Goal: Task Accomplishment & Management: Manage account settings

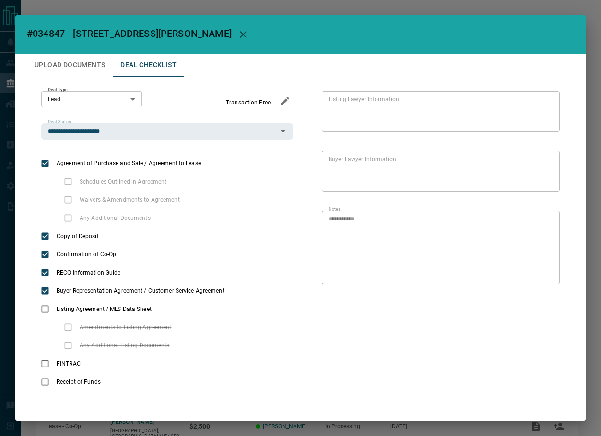
click at [237, 32] on icon "button" at bounding box center [243, 35] width 12 height 12
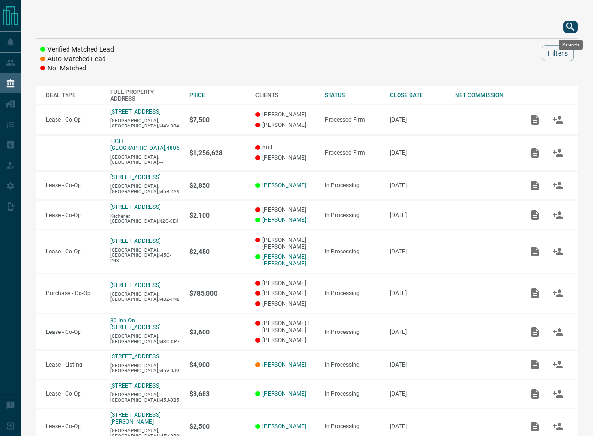
click at [571, 24] on icon "search button" at bounding box center [571, 27] width 12 height 12
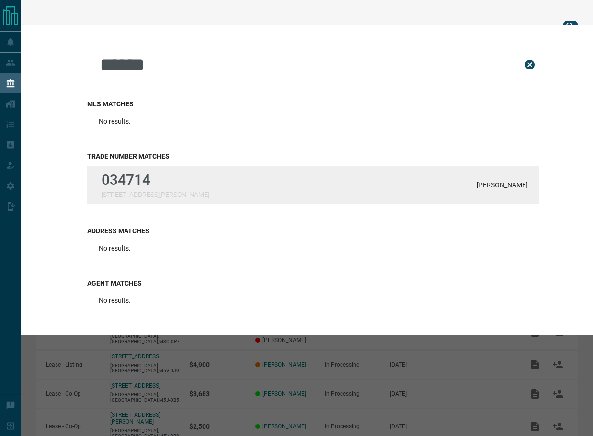
type input "******"
click at [346, 193] on div "034714 [STREET_ADDRESS][PERSON_NAME][PERSON_NAME]" at bounding box center [313, 185] width 452 height 38
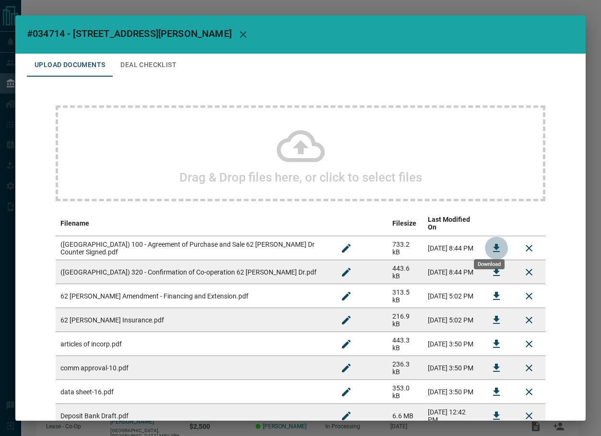
click at [490, 243] on icon "Download" at bounding box center [496, 249] width 12 height 12
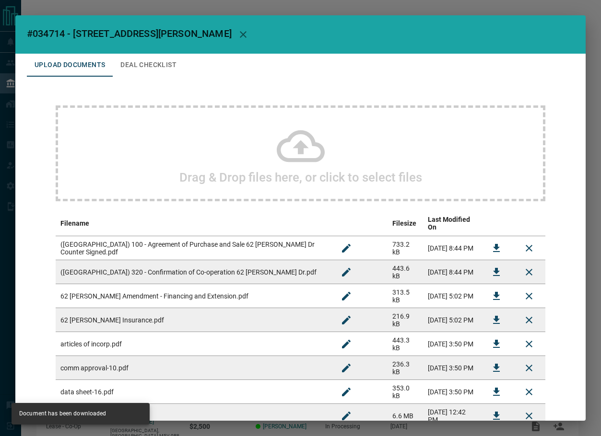
click at [152, 66] on button "Deal Checklist" at bounding box center [148, 65] width 71 height 23
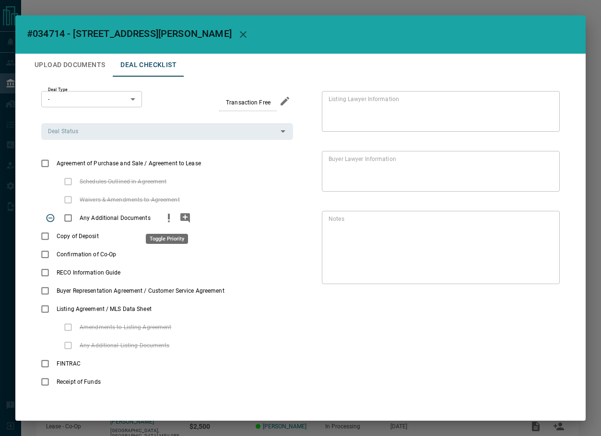
click at [163, 218] on icon "priority" at bounding box center [169, 218] width 12 height 12
click at [182, 216] on icon "add note" at bounding box center [185, 218] width 10 height 10
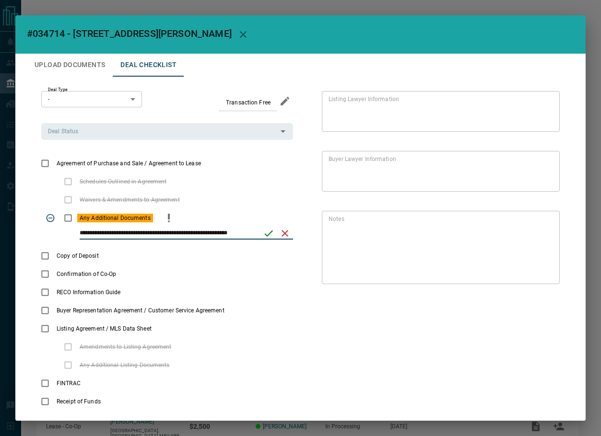
type input "**********"
click at [264, 235] on icon "save" at bounding box center [268, 233] width 9 height 6
click at [99, 131] on input "Deal Status" at bounding box center [159, 131] width 230 height 11
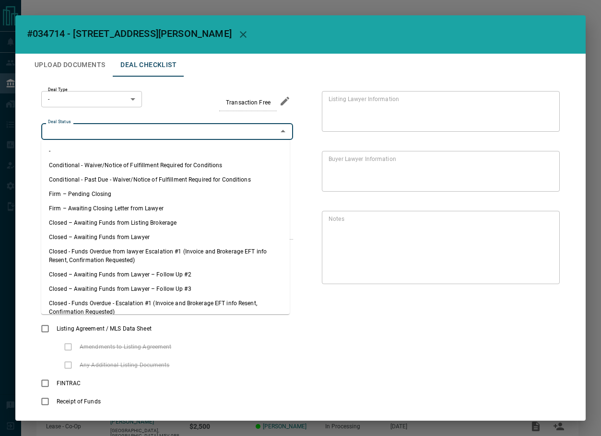
click at [102, 195] on li "Firm – Pending Closing" at bounding box center [165, 194] width 248 height 14
type input "**********"
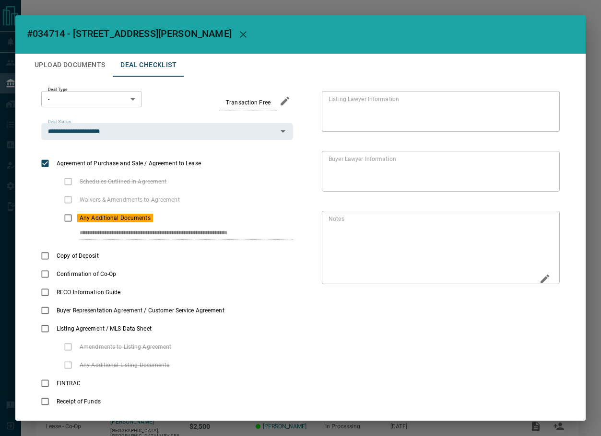
click at [539, 278] on icon "Edit" at bounding box center [545, 279] width 12 height 12
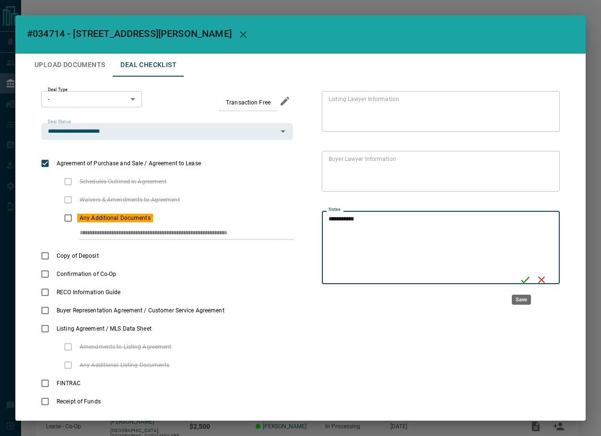
type textarea "**********"
click at [525, 278] on icon "Save" at bounding box center [524, 280] width 9 height 6
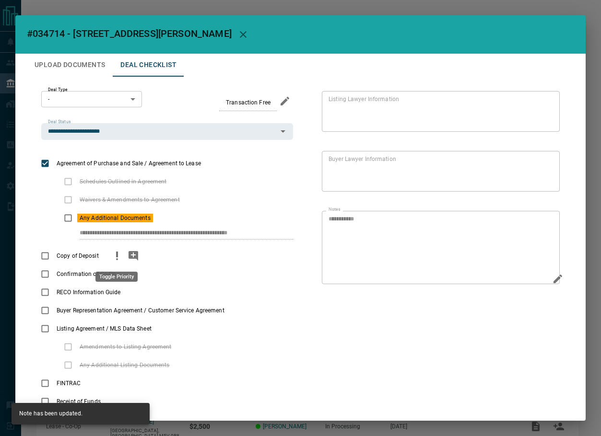
drag, startPoint x: 112, startPoint y: 256, endPoint x: 214, endPoint y: 74, distance: 208.8
click at [112, 256] on icon "priority" at bounding box center [117, 256] width 12 height 12
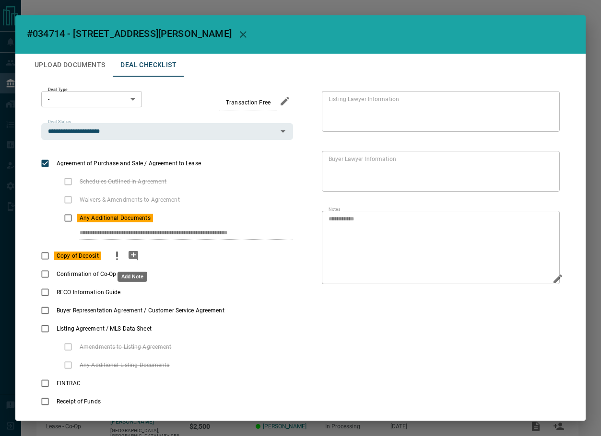
click at [130, 258] on icon "add note" at bounding box center [133, 256] width 10 height 10
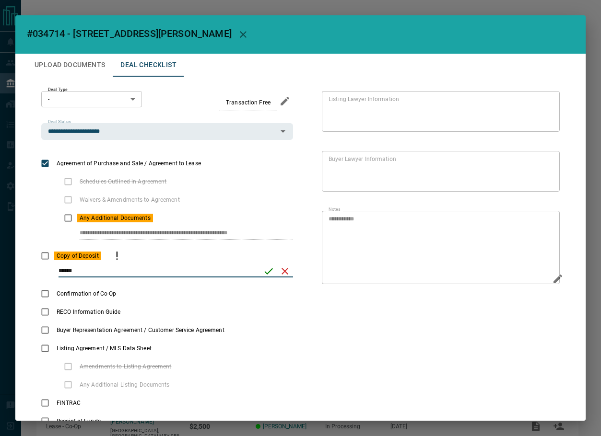
type input "******"
click at [263, 276] on icon "save" at bounding box center [269, 272] width 12 height 12
click at [82, 73] on button "Upload Documents" at bounding box center [70, 65] width 86 height 23
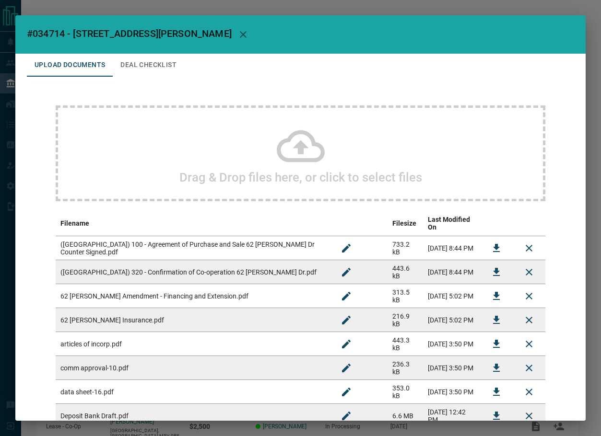
scroll to position [96, 0]
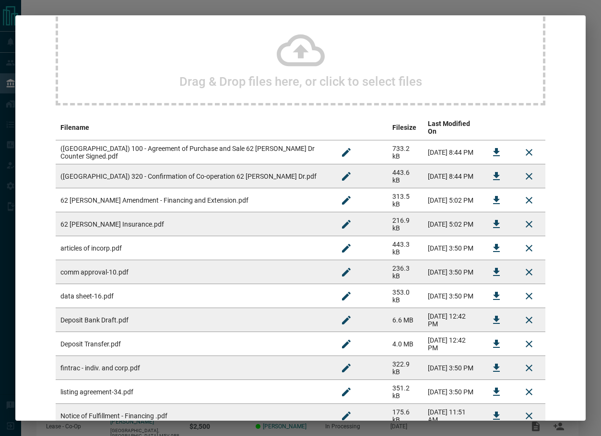
click at [493, 172] on icon "Download" at bounding box center [496, 176] width 7 height 8
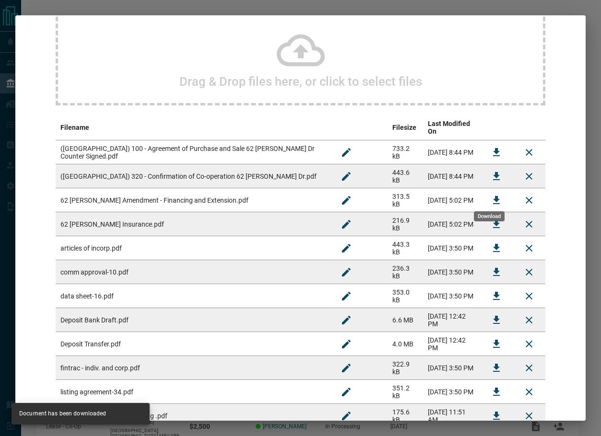
click at [494, 195] on icon "Download" at bounding box center [496, 201] width 12 height 12
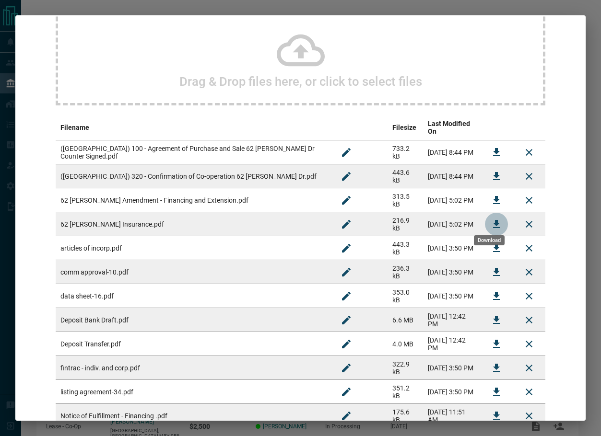
click at [485, 217] on button "Download" at bounding box center [496, 224] width 23 height 23
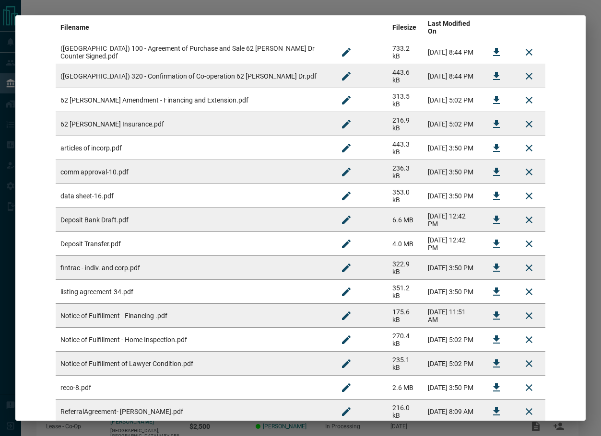
scroll to position [240, 0]
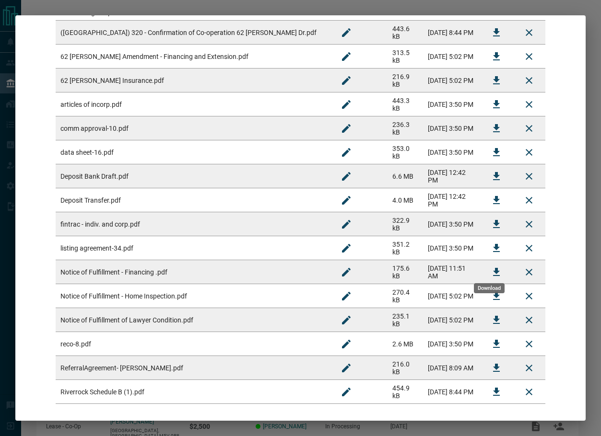
click at [491, 267] on icon "Download" at bounding box center [496, 272] width 12 height 12
click at [490, 294] on icon "Download" at bounding box center [496, 296] width 12 height 12
click at [493, 316] on icon "Download" at bounding box center [496, 320] width 12 height 12
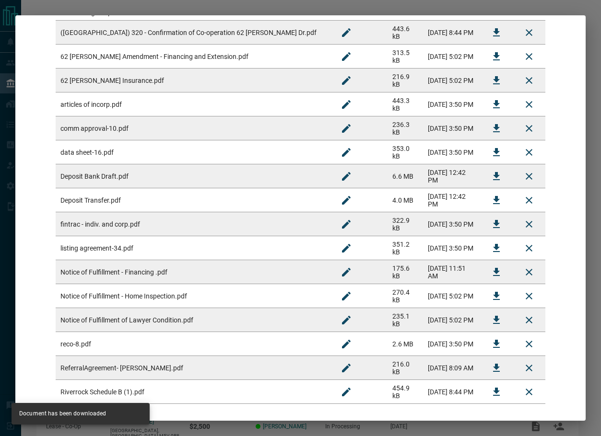
scroll to position [278, 0]
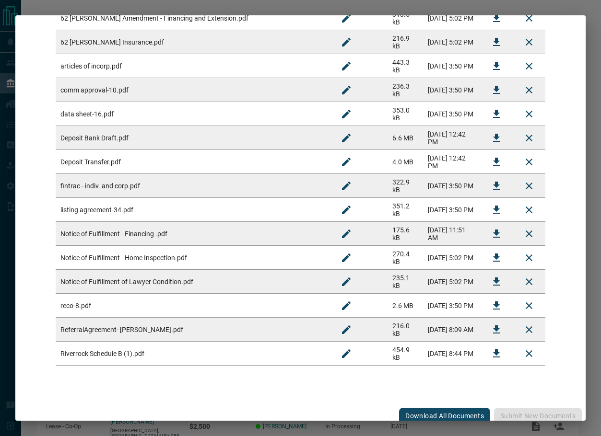
click at [490, 348] on icon "Download" at bounding box center [496, 354] width 12 height 12
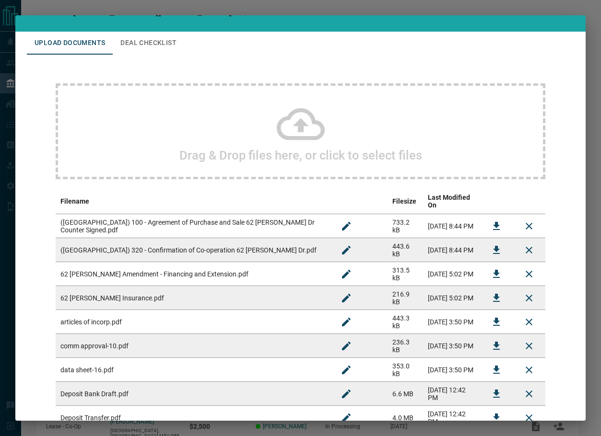
scroll to position [0, 0]
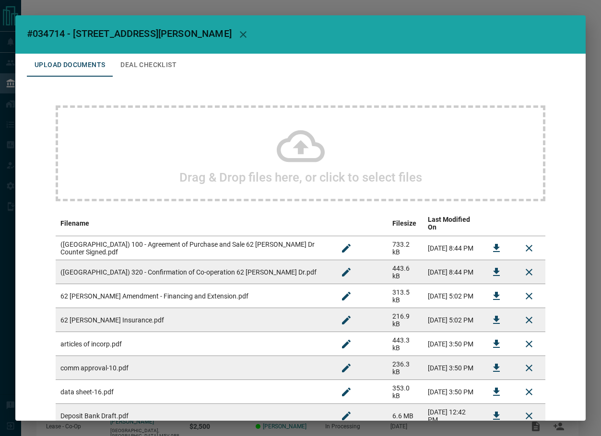
click at [147, 69] on button "Deal Checklist" at bounding box center [148, 65] width 71 height 23
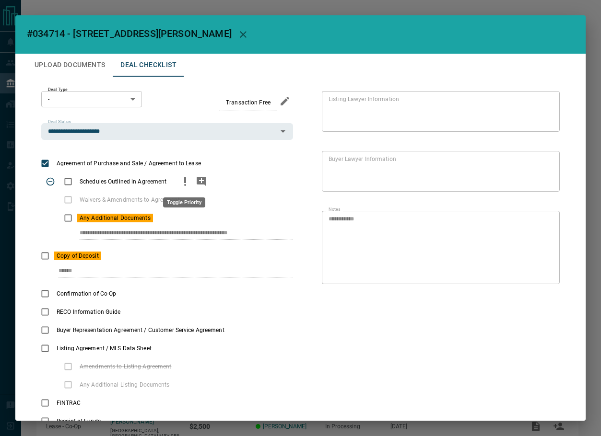
click at [182, 185] on icon "priority" at bounding box center [185, 182] width 12 height 12
click at [191, 183] on button "priority" at bounding box center [185, 182] width 16 height 18
click at [201, 181] on icon "add note" at bounding box center [202, 182] width 10 height 10
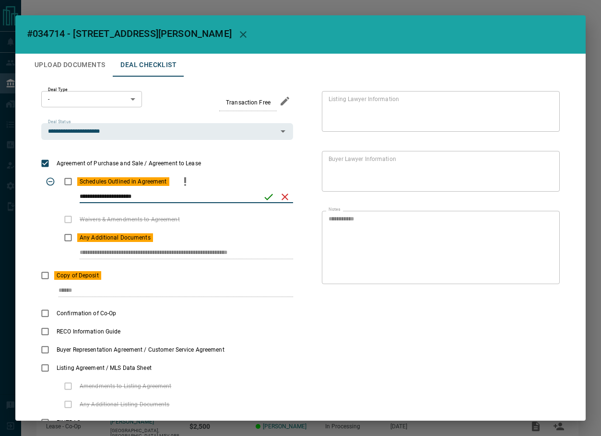
type input "**********"
drag, startPoint x: 263, startPoint y: 193, endPoint x: 257, endPoint y: 15, distance: 178.4
click at [263, 193] on icon "save" at bounding box center [269, 197] width 12 height 12
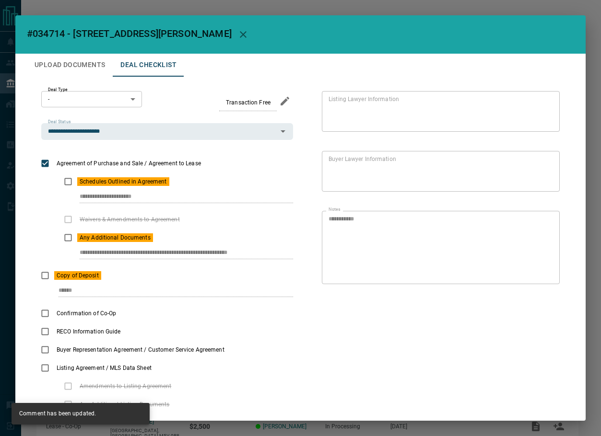
click at [87, 60] on button "Upload Documents" at bounding box center [70, 65] width 86 height 23
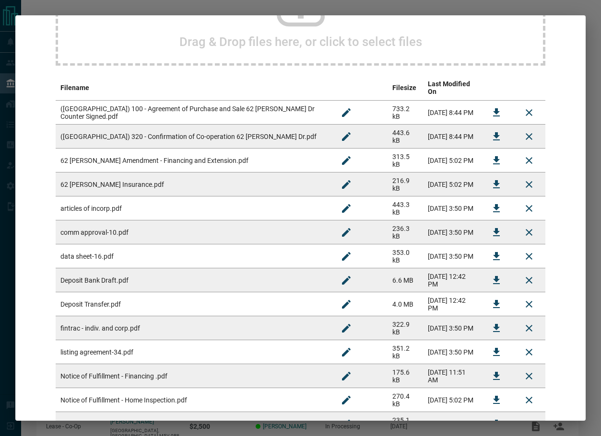
scroll to position [144, 0]
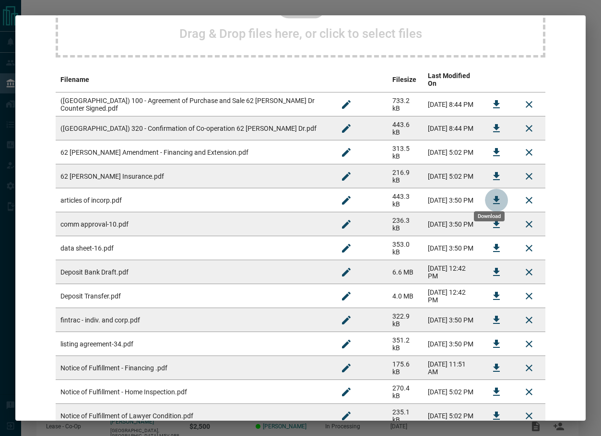
click at [494, 195] on icon "Download" at bounding box center [496, 201] width 12 height 12
click at [485, 219] on button "Download" at bounding box center [496, 224] width 23 height 23
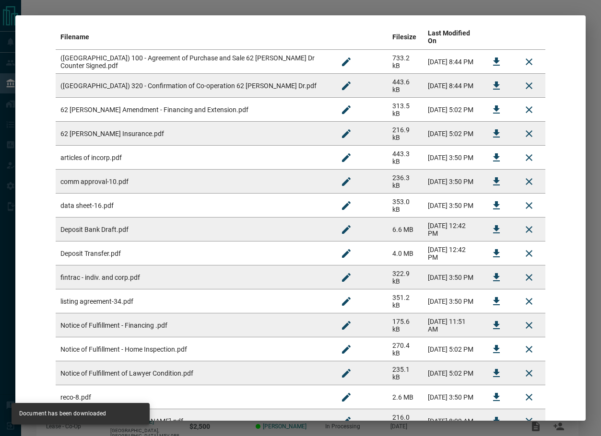
scroll to position [240, 0]
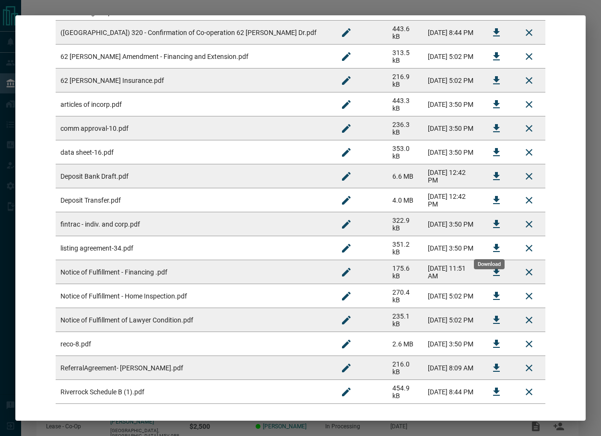
click at [485, 242] on button "Download" at bounding box center [496, 248] width 23 height 23
click at [490, 219] on icon "Download" at bounding box center [496, 225] width 12 height 12
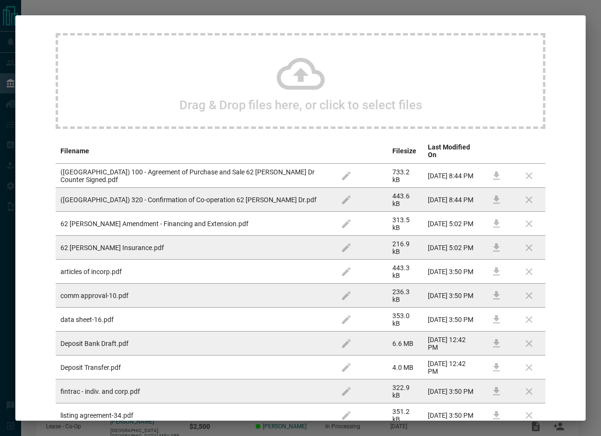
scroll to position [0, 0]
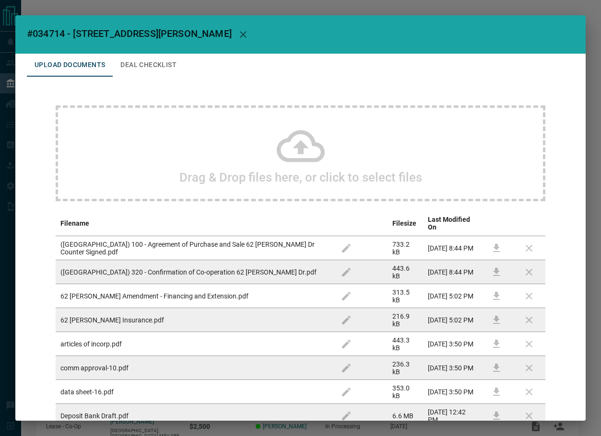
click at [118, 62] on button "Deal Checklist" at bounding box center [148, 65] width 71 height 23
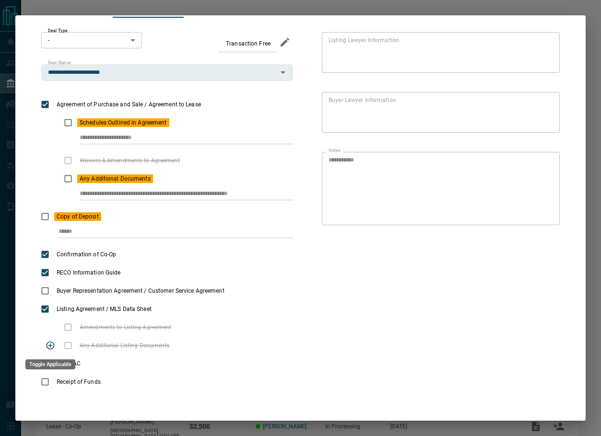
scroll to position [61, 0]
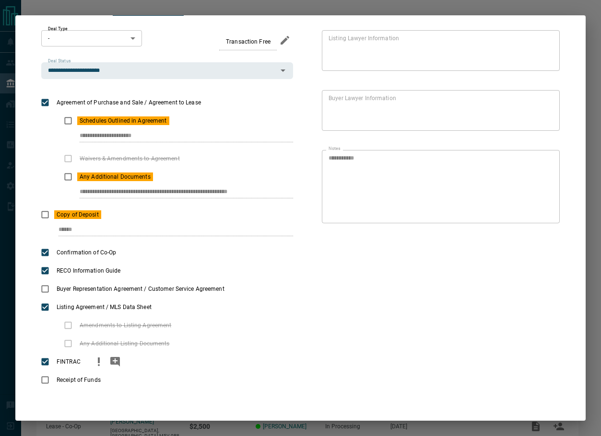
click at [99, 359] on icon "priority" at bounding box center [99, 361] width 2 height 6
click at [111, 360] on icon "add note" at bounding box center [115, 362] width 10 height 10
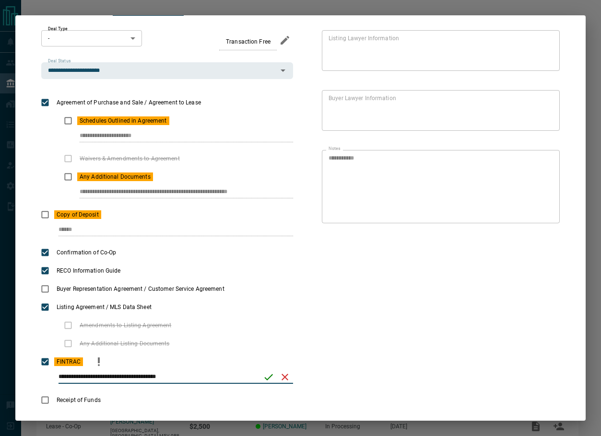
type input "**********"
click at [263, 378] on icon "save" at bounding box center [269, 377] width 12 height 12
click at [169, 180] on icon "priority" at bounding box center [169, 177] width 12 height 12
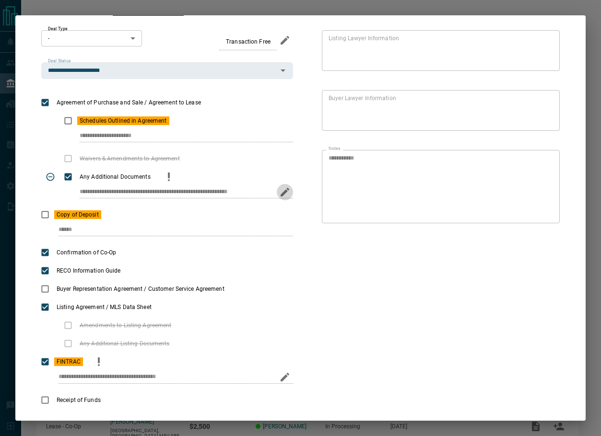
click at [280, 189] on icon "edit" at bounding box center [285, 192] width 12 height 12
drag, startPoint x: 259, startPoint y: 193, endPoint x: 251, endPoint y: 195, distance: 8.3
click at [251, 195] on div "**********" at bounding box center [186, 192] width 213 height 12
drag, startPoint x: 251, startPoint y: 195, endPoint x: 72, endPoint y: 191, distance: 178.3
click at [72, 191] on div "**********" at bounding box center [167, 196] width 252 height 20
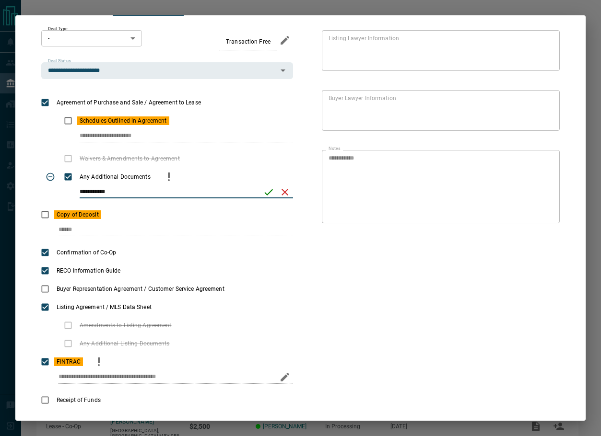
type input "**********"
click at [263, 187] on icon "save" at bounding box center [269, 192] width 12 height 12
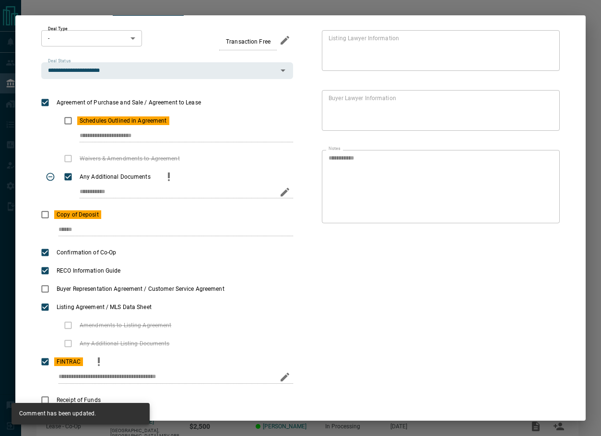
scroll to position [0, 0]
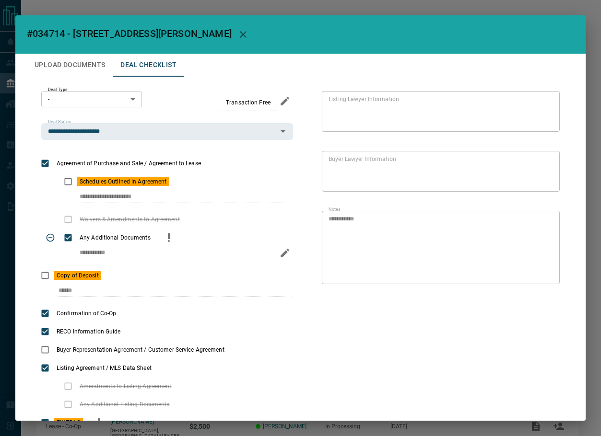
click at [43, 59] on button "Upload Documents" at bounding box center [70, 65] width 86 height 23
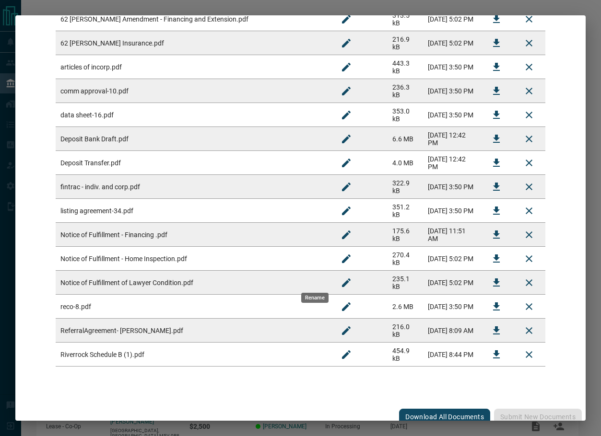
scroll to position [278, 0]
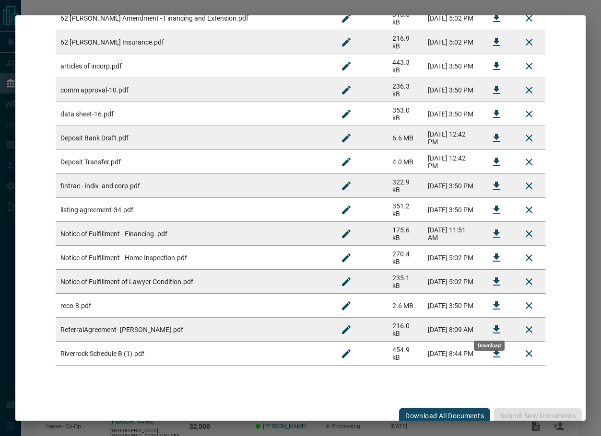
click at [485, 322] on button "Download" at bounding box center [496, 329] width 23 height 23
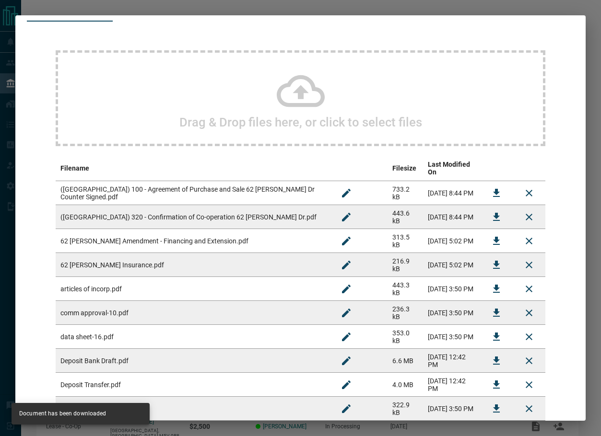
scroll to position [0, 0]
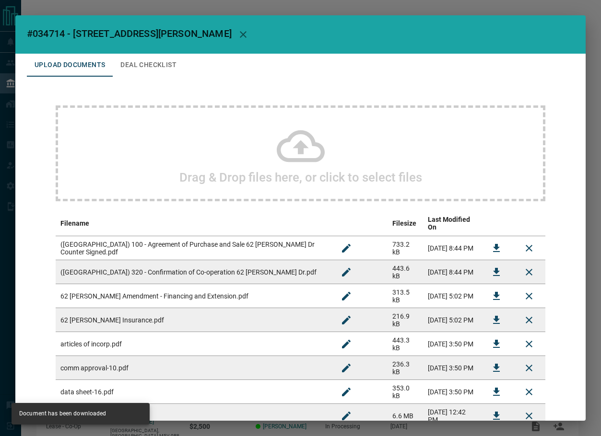
click at [149, 65] on button "Deal Checklist" at bounding box center [148, 65] width 71 height 23
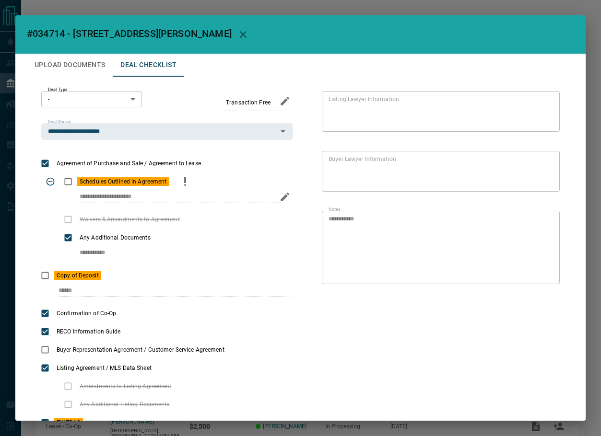
click at [191, 201] on div "**********" at bounding box center [167, 201] width 252 height 20
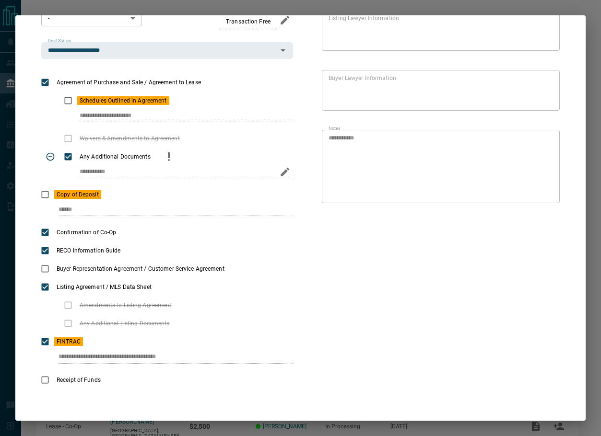
click at [161, 156] on button "priority" at bounding box center [169, 157] width 16 height 18
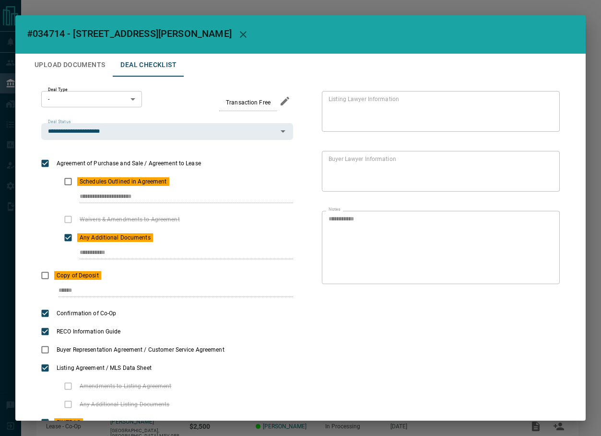
click at [91, 65] on button "Upload Documents" at bounding box center [70, 65] width 86 height 23
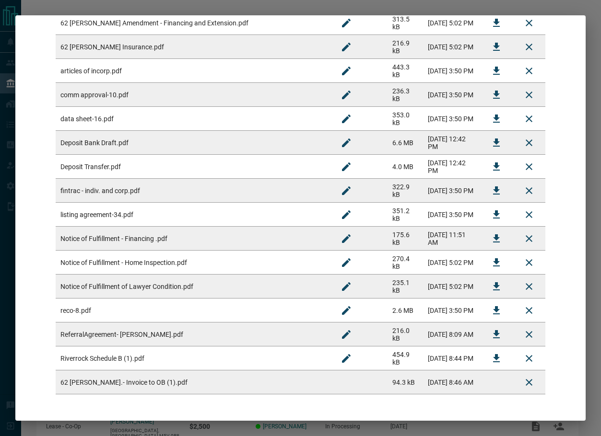
scroll to position [302, 0]
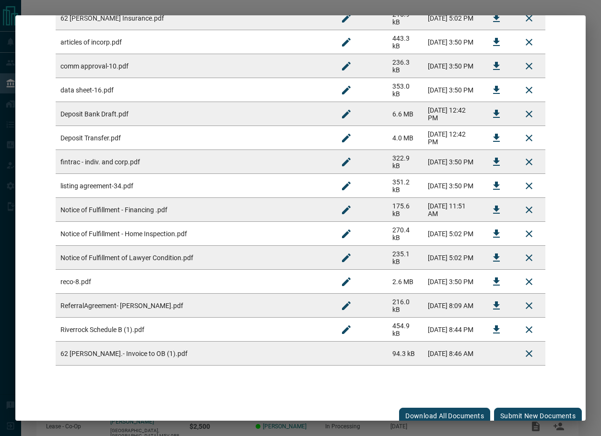
click at [499, 408] on button "Submit new documents" at bounding box center [538, 416] width 88 height 16
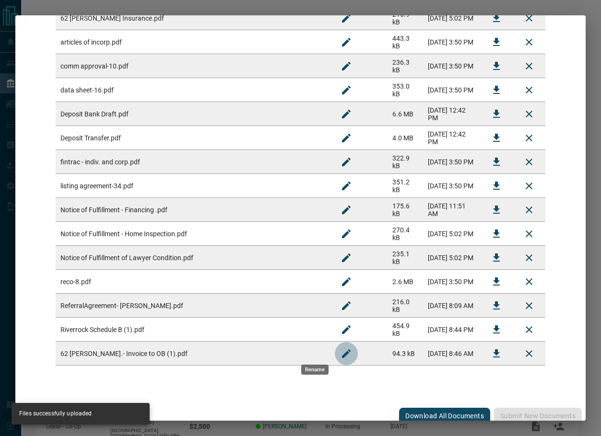
click at [340, 348] on icon "Rename" at bounding box center [346, 354] width 12 height 12
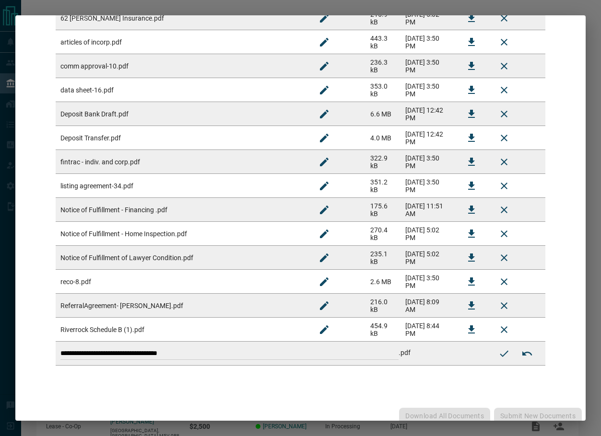
click at [242, 342] on td "**********" at bounding box center [272, 354] width 432 height 24
click at [230, 347] on input "**********" at bounding box center [229, 353] width 338 height 12
type input "**********"
click at [499, 350] on icon "Submit new name" at bounding box center [503, 353] width 9 height 6
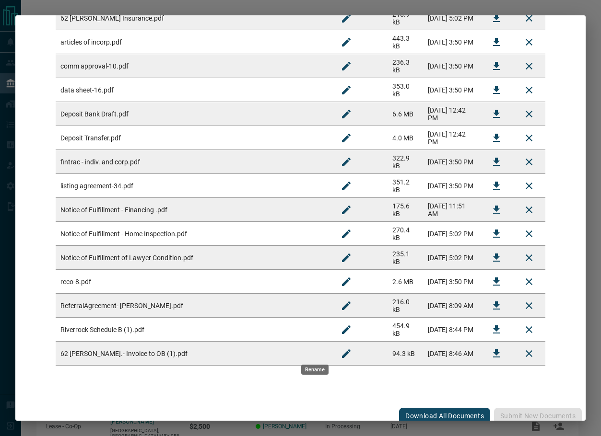
click at [342, 349] on icon "Rename" at bounding box center [346, 353] width 9 height 9
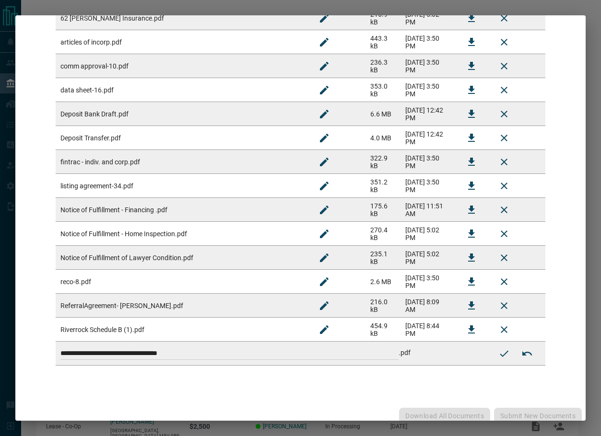
drag, startPoint x: 217, startPoint y: 350, endPoint x: 123, endPoint y: 351, distance: 93.9
click at [123, 351] on input "**********" at bounding box center [229, 353] width 338 height 12
type input "**********"
click at [492, 345] on button "Submit new name" at bounding box center [503, 353] width 23 height 23
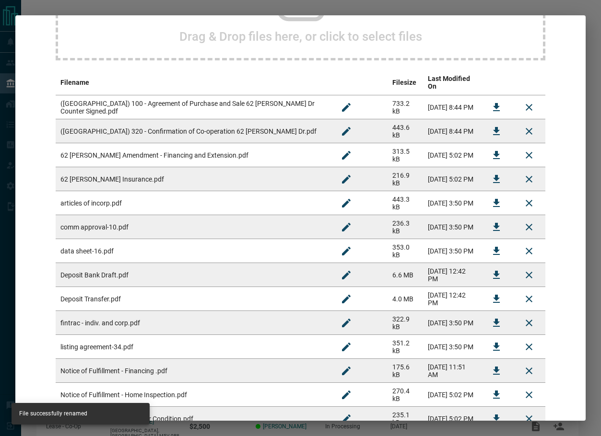
scroll to position [0, 0]
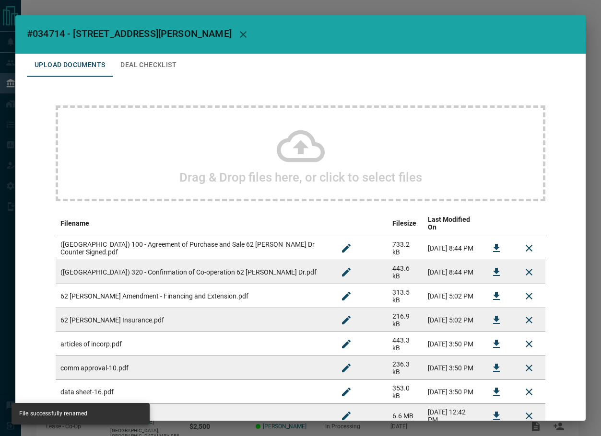
click at [162, 70] on button "Deal Checklist" at bounding box center [148, 65] width 71 height 23
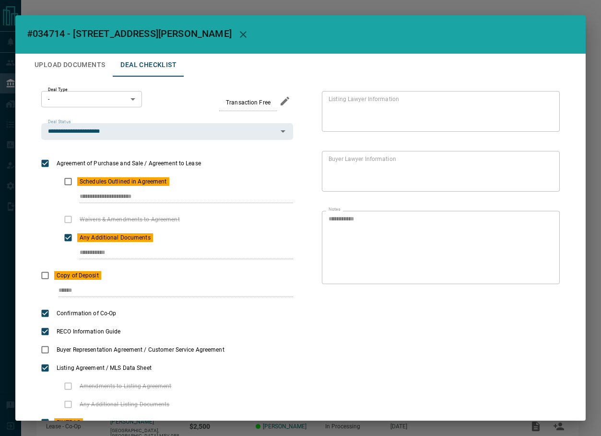
click at [237, 35] on icon "button" at bounding box center [243, 35] width 12 height 12
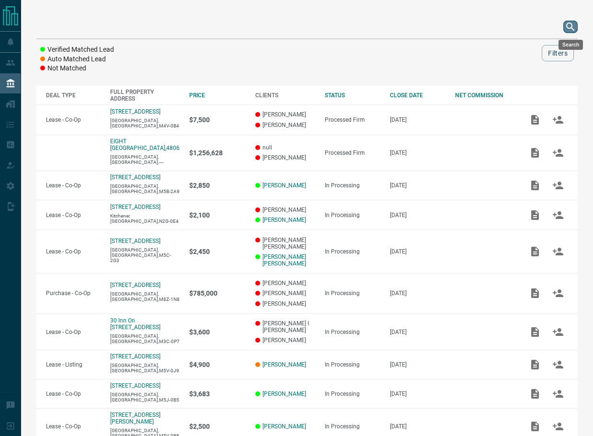
click at [566, 23] on icon "search button" at bounding box center [571, 27] width 12 height 12
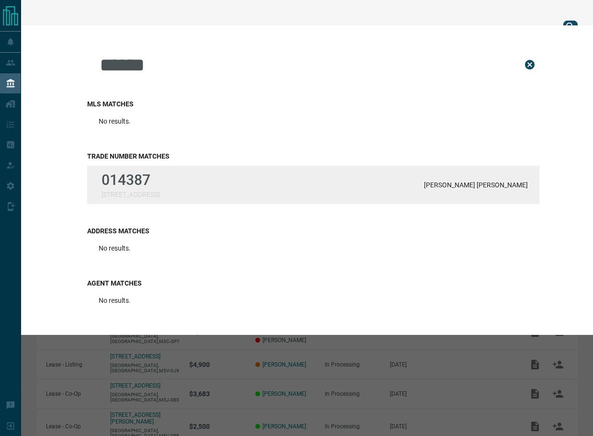
type input "******"
click at [194, 175] on div "014387 475 McJannett Avenue [PERSON_NAME] [PERSON_NAME]" at bounding box center [313, 185] width 452 height 38
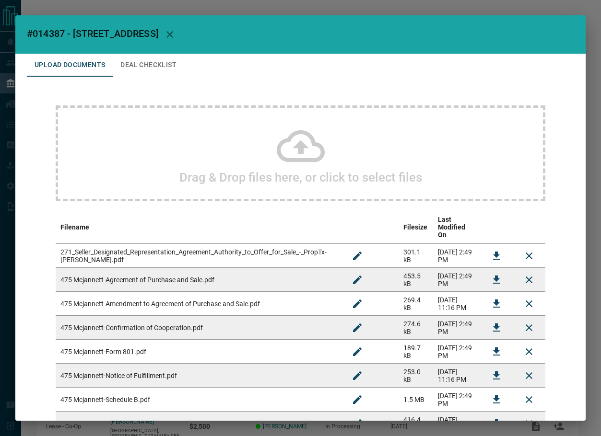
click at [179, 64] on button "Deal Checklist" at bounding box center [148, 65] width 71 height 23
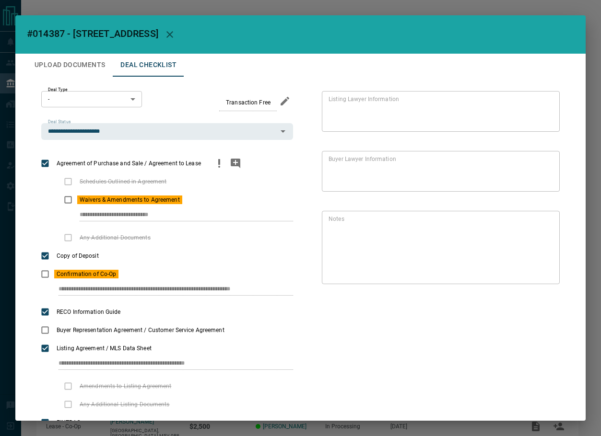
scroll to position [61, 0]
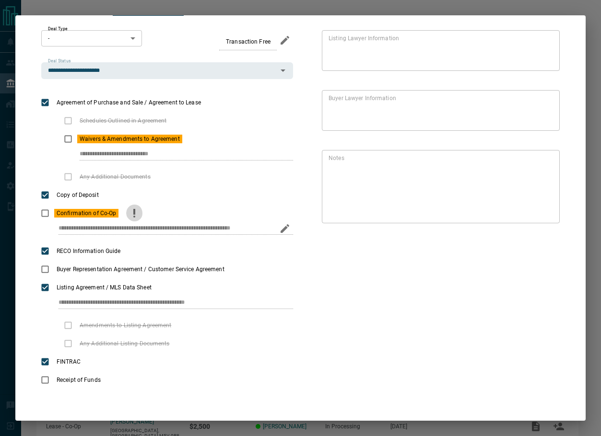
click at [133, 214] on icon "priority" at bounding box center [134, 212] width 2 height 6
click at [193, 144] on icon "priority" at bounding box center [198, 139] width 12 height 12
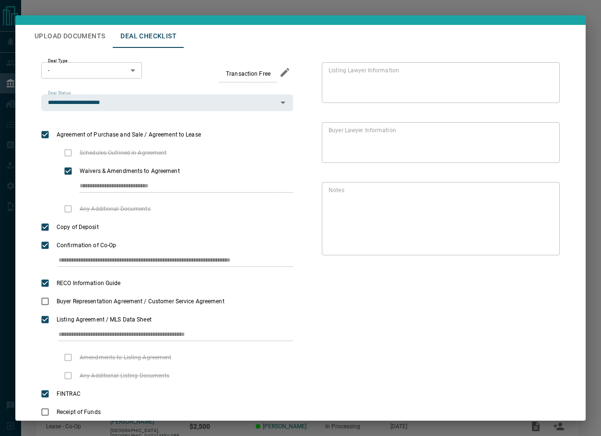
scroll to position [0, 0]
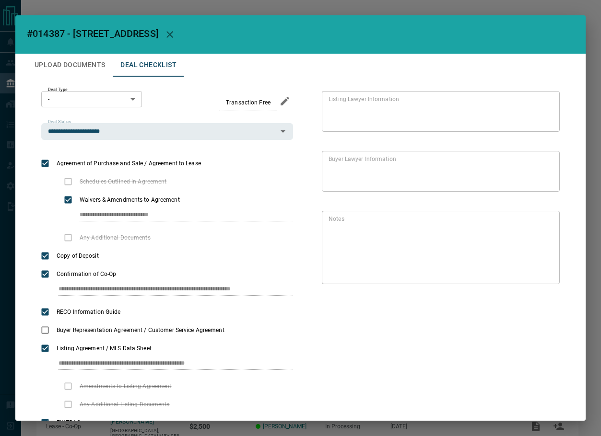
click at [88, 65] on button "Upload Documents" at bounding box center [70, 65] width 86 height 23
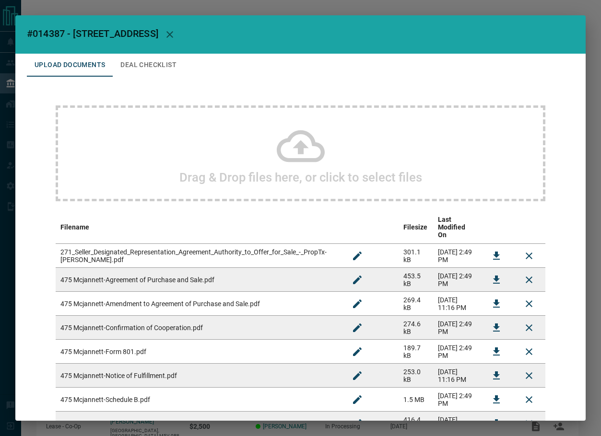
click at [127, 64] on button "Deal Checklist" at bounding box center [148, 65] width 71 height 23
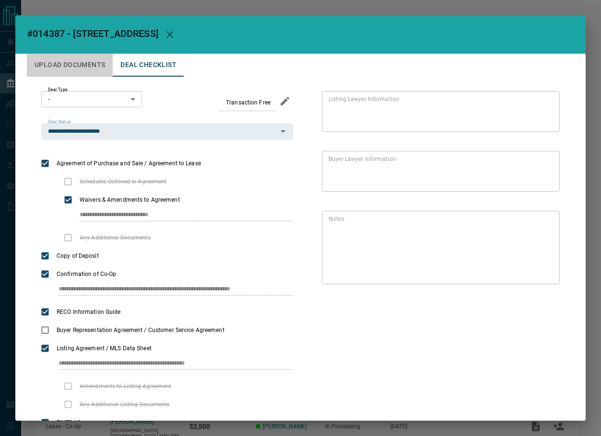
click at [81, 60] on button "Upload Documents" at bounding box center [70, 65] width 86 height 23
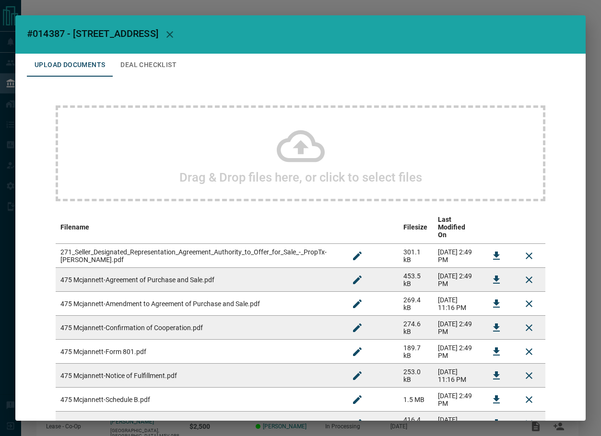
click at [203, 149] on div "Drag & Drop files here, or click to select files" at bounding box center [300, 153] width 489 height 96
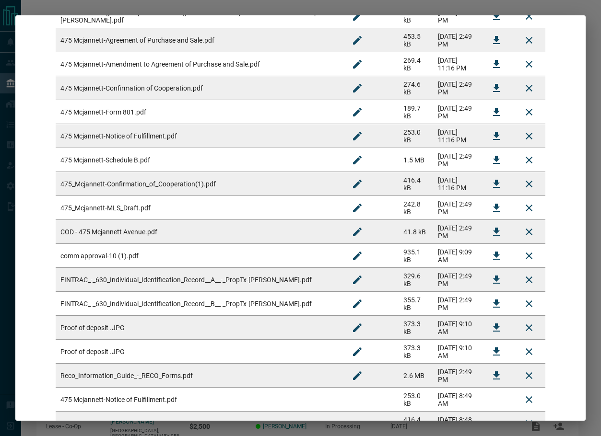
scroll to position [334, 0]
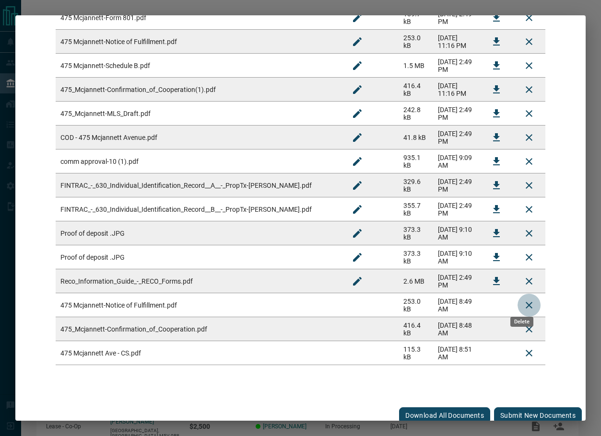
click at [525, 302] on icon "Delete" at bounding box center [528, 305] width 7 height 7
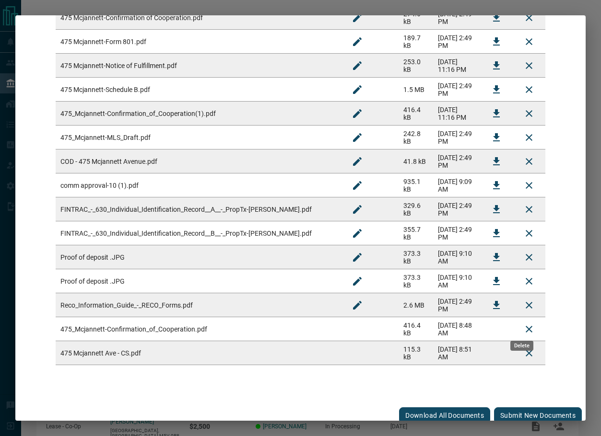
click at [523, 324] on icon "Delete" at bounding box center [529, 330] width 12 height 12
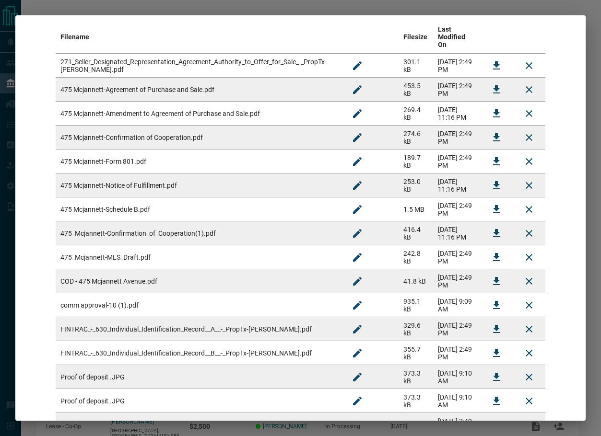
scroll to position [286, 0]
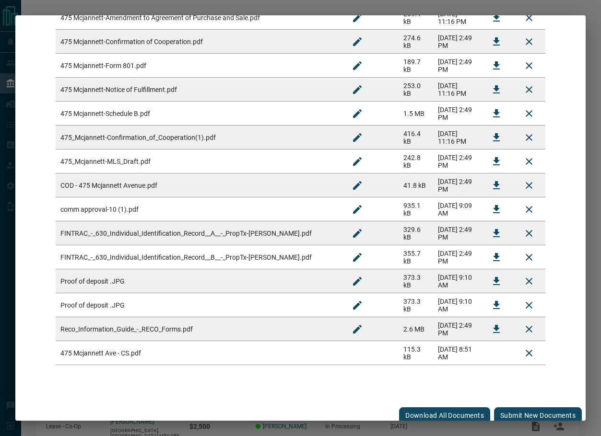
click at [513, 407] on button "Submit new documents" at bounding box center [538, 415] width 88 height 16
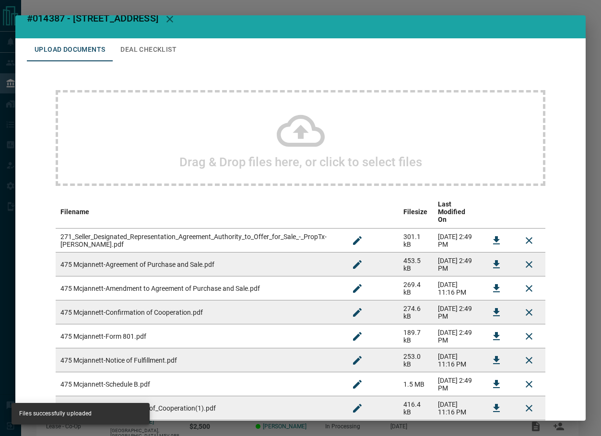
scroll to position [0, 0]
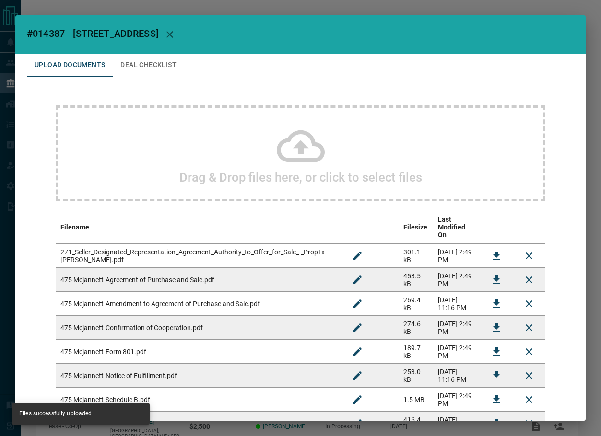
click at [138, 58] on button "Deal Checklist" at bounding box center [148, 65] width 71 height 23
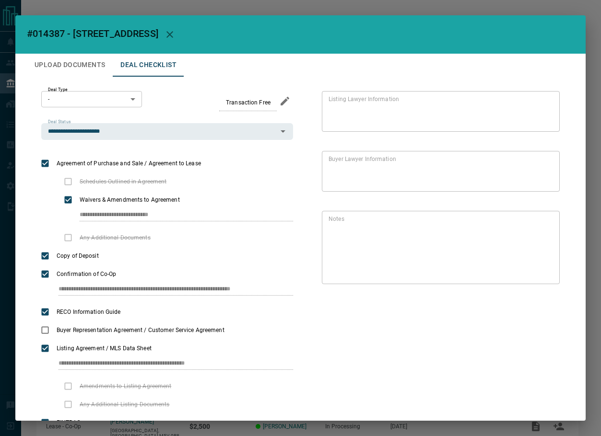
click at [88, 98] on body "Lead Transfers Leads Deals Listings Campaigns Quota Rules Agent Quotas Admin Mo…" at bounding box center [300, 253] width 601 height 507
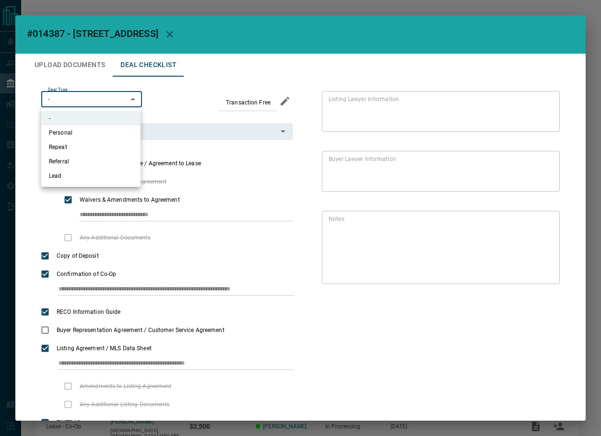
drag, startPoint x: 90, startPoint y: 134, endPoint x: 87, endPoint y: 110, distance: 24.2
click at [90, 134] on li "Personal" at bounding box center [90, 133] width 99 height 14
type input "*"
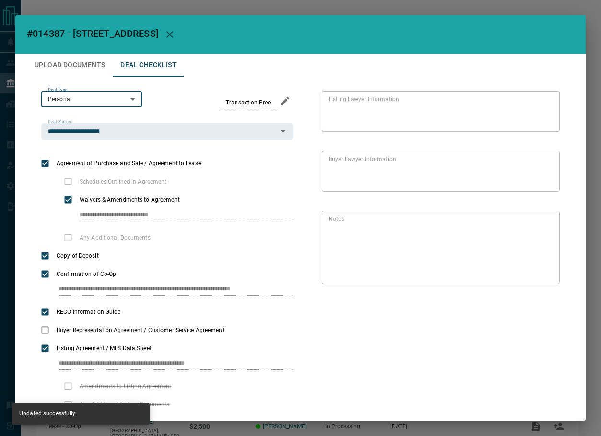
click at [175, 31] on icon "button" at bounding box center [170, 35] width 12 height 12
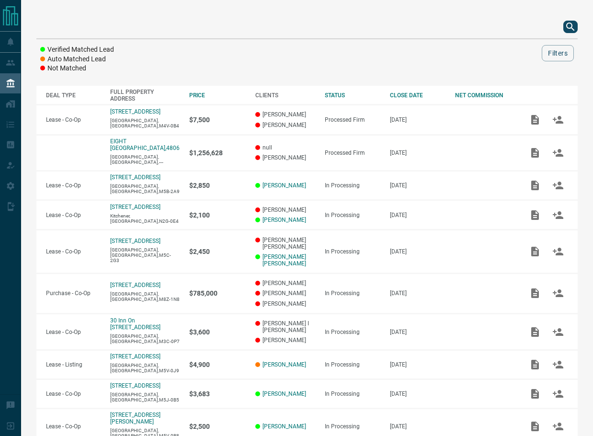
click at [570, 24] on icon "search button" at bounding box center [571, 27] width 12 height 12
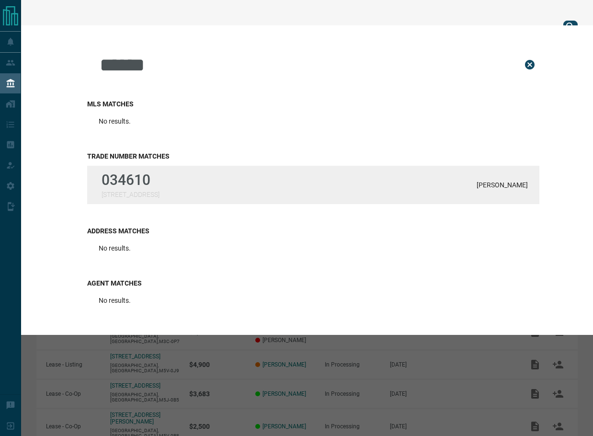
type input "******"
click at [212, 188] on div "034610 [STREET_ADDRESS][PERSON_NAME]" at bounding box center [313, 185] width 452 height 38
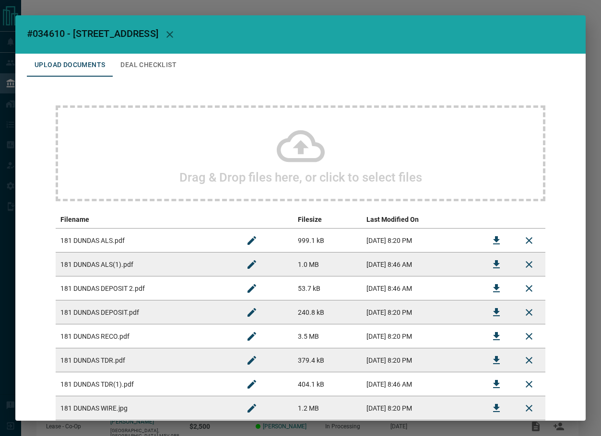
click at [150, 66] on button "Deal Checklist" at bounding box center [148, 65] width 71 height 23
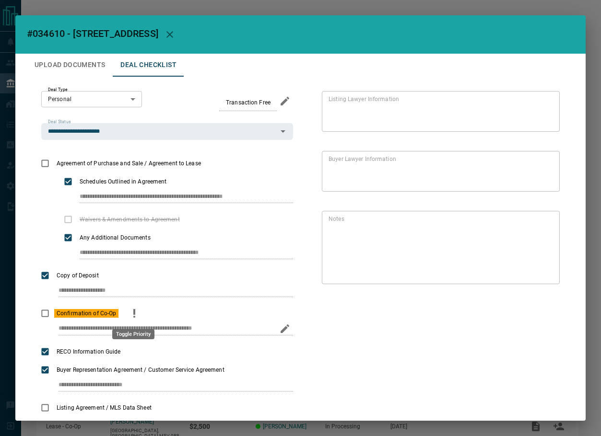
click at [134, 306] on button "priority" at bounding box center [134, 313] width 16 height 18
click at [527, 279] on div "* Notes" at bounding box center [441, 247] width 238 height 73
click at [539, 279] on icon "Edit" at bounding box center [545, 279] width 12 height 12
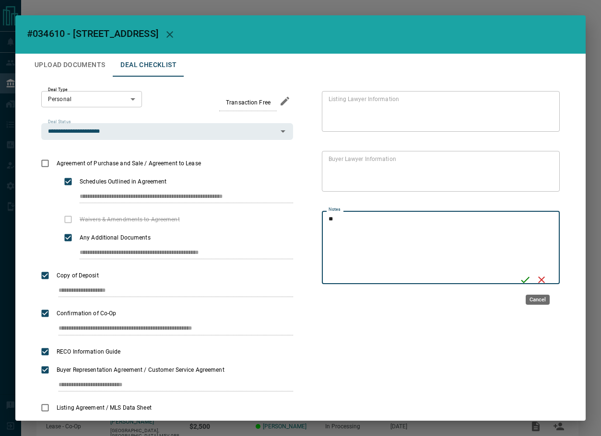
type textarea "*"
type textarea "**********"
drag, startPoint x: 518, startPoint y: 281, endPoint x: 356, endPoint y: 202, distance: 180.5
click at [520, 281] on icon "Save" at bounding box center [524, 280] width 9 height 6
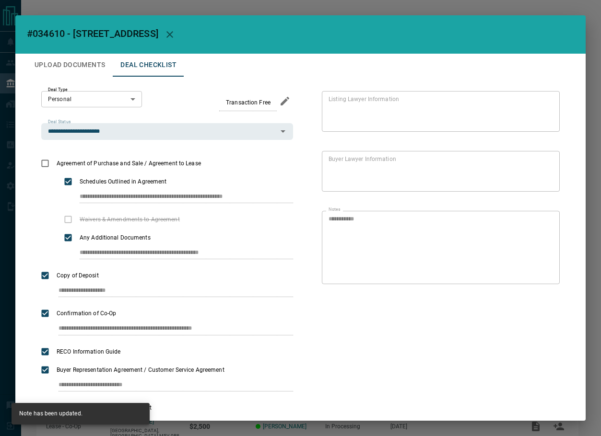
click at [108, 71] on button "Upload Documents" at bounding box center [70, 65] width 86 height 23
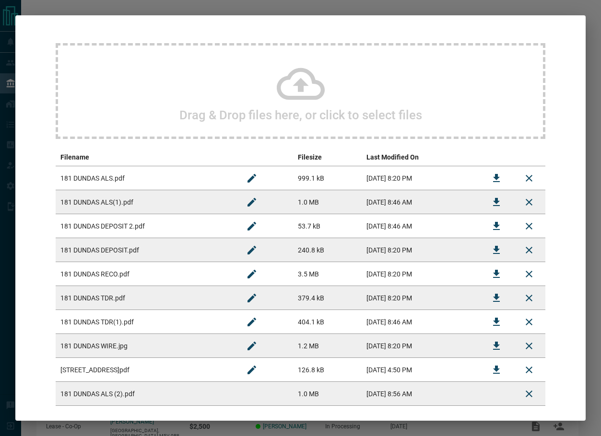
scroll to position [110, 0]
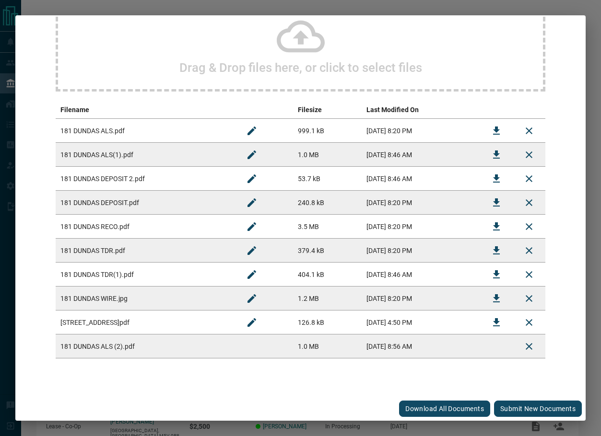
click at [517, 406] on button "Submit new documents" at bounding box center [538, 409] width 88 height 16
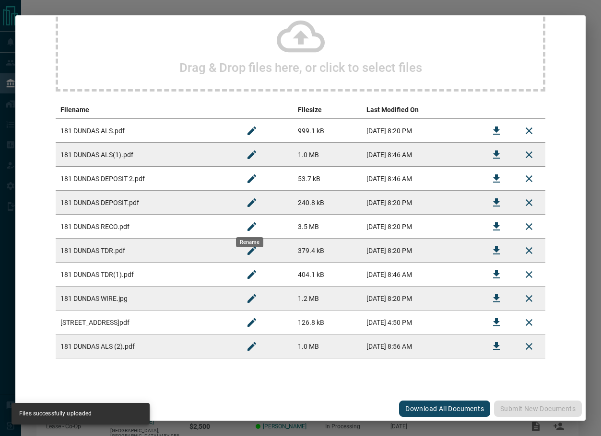
scroll to position [0, 0]
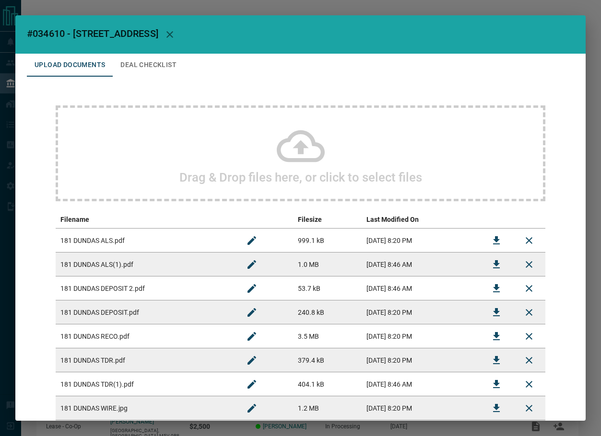
click at [167, 58] on button "Deal Checklist" at bounding box center [148, 65] width 71 height 23
